Goal: Transaction & Acquisition: Purchase product/service

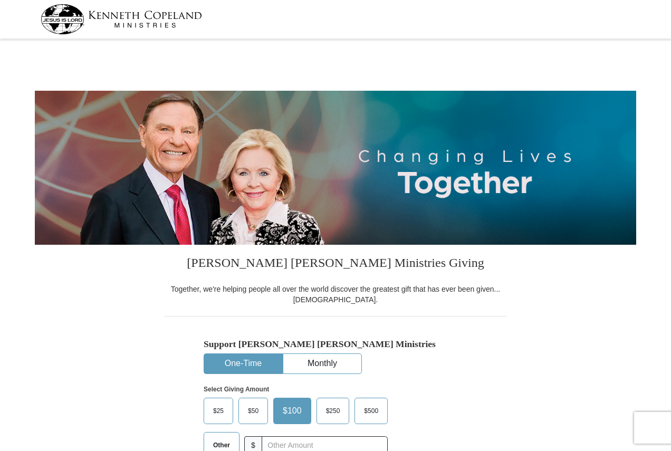
select select "PA"
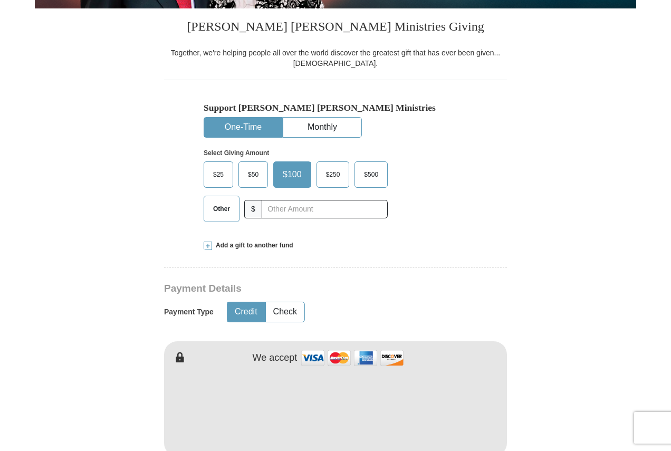
scroll to position [264, 0]
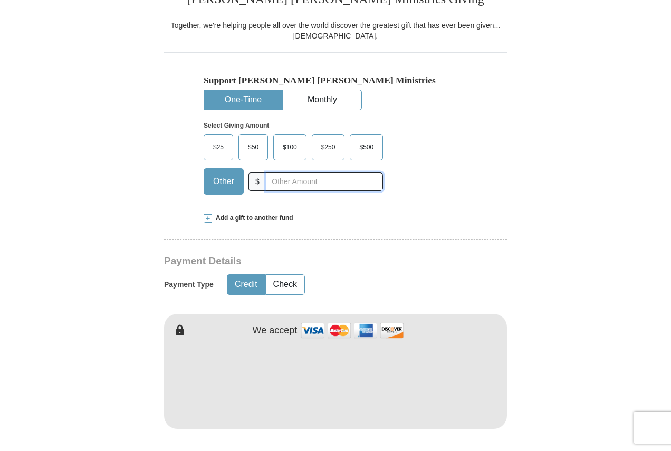
click at [315, 178] on input "text" at bounding box center [324, 181] width 117 height 18
type input "20"
click at [284, 281] on button "Check" at bounding box center [285, 285] width 38 height 20
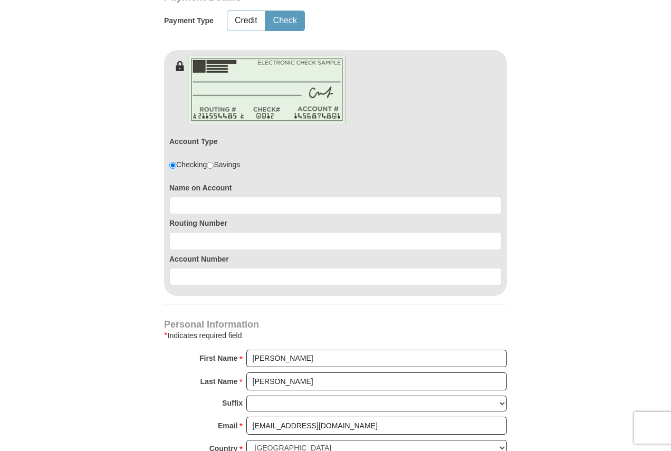
scroll to position [580, 0]
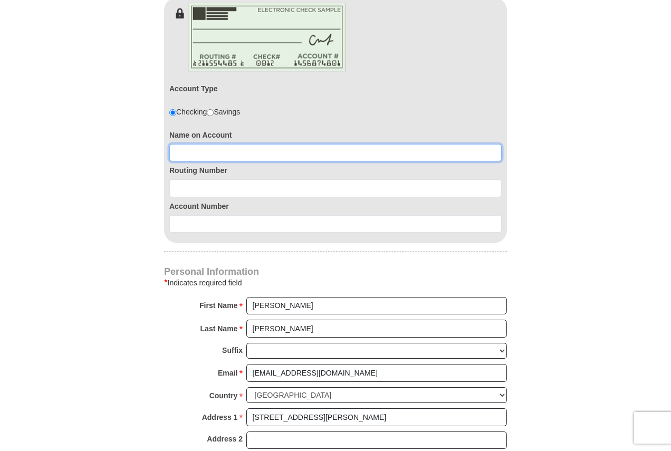
click at [250, 154] on input at bounding box center [335, 153] width 332 height 18
type input "[PERSON_NAME]"
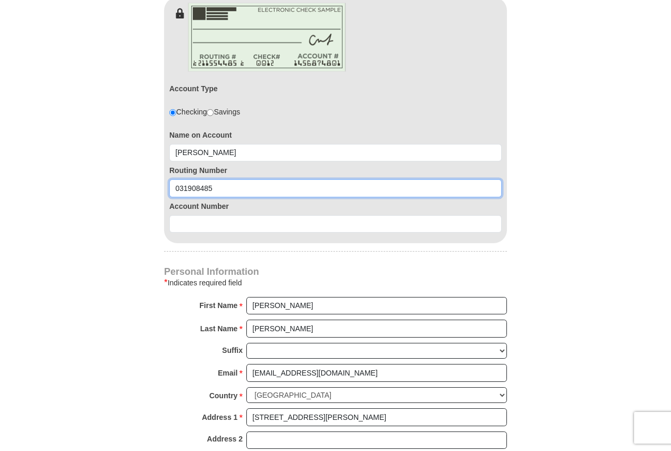
type input "031908485"
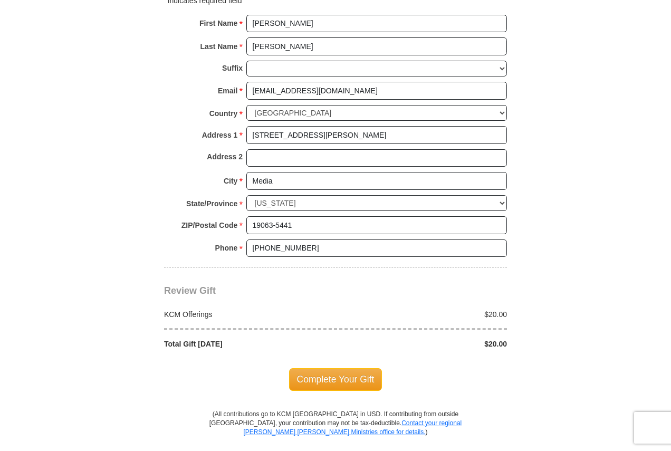
scroll to position [897, 0]
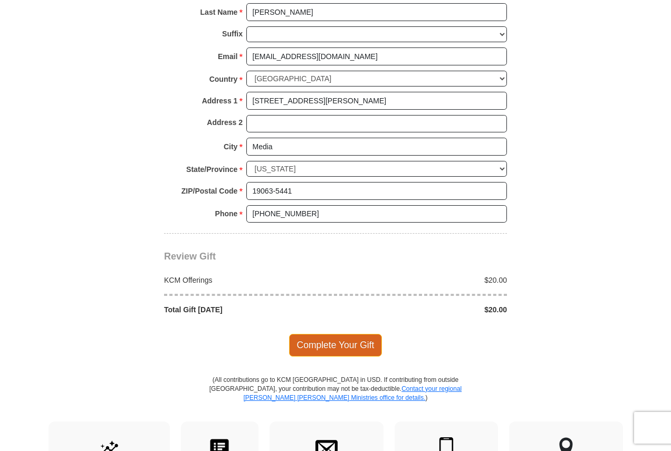
type input "0360154439"
click at [321, 348] on span "Complete Your Gift" at bounding box center [335, 345] width 93 height 22
